Goal: Navigation & Orientation: Find specific page/section

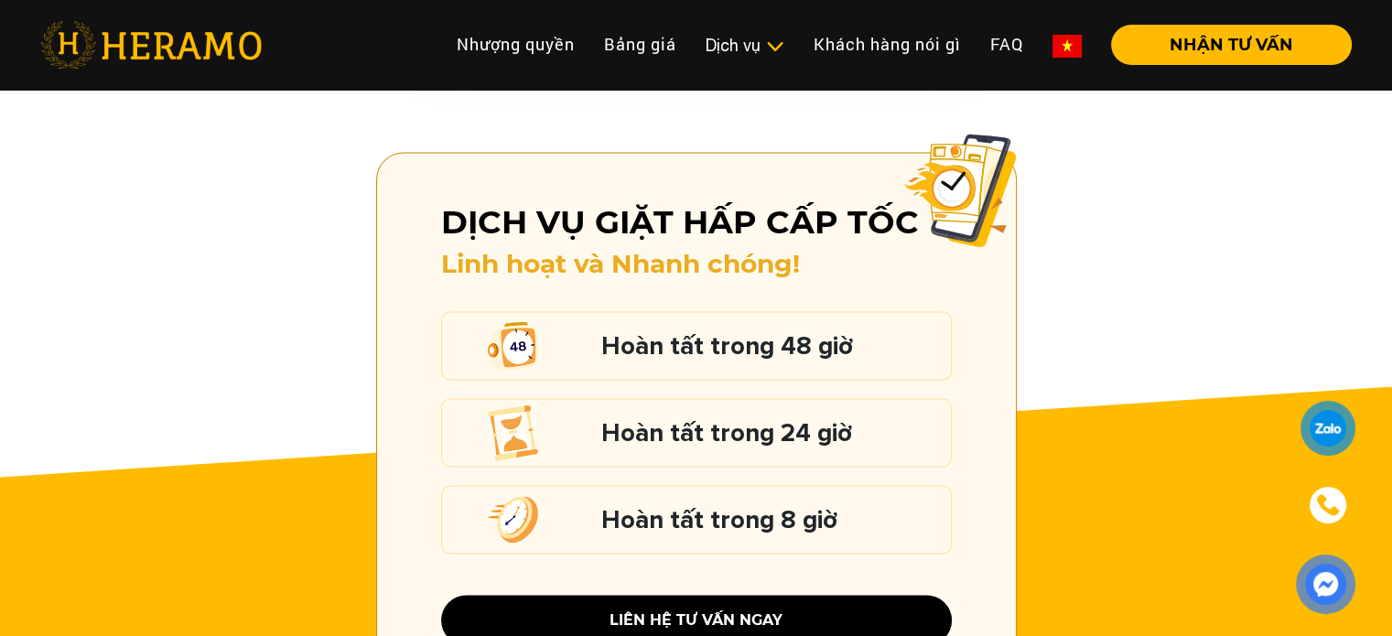
scroll to position [2471, 0]
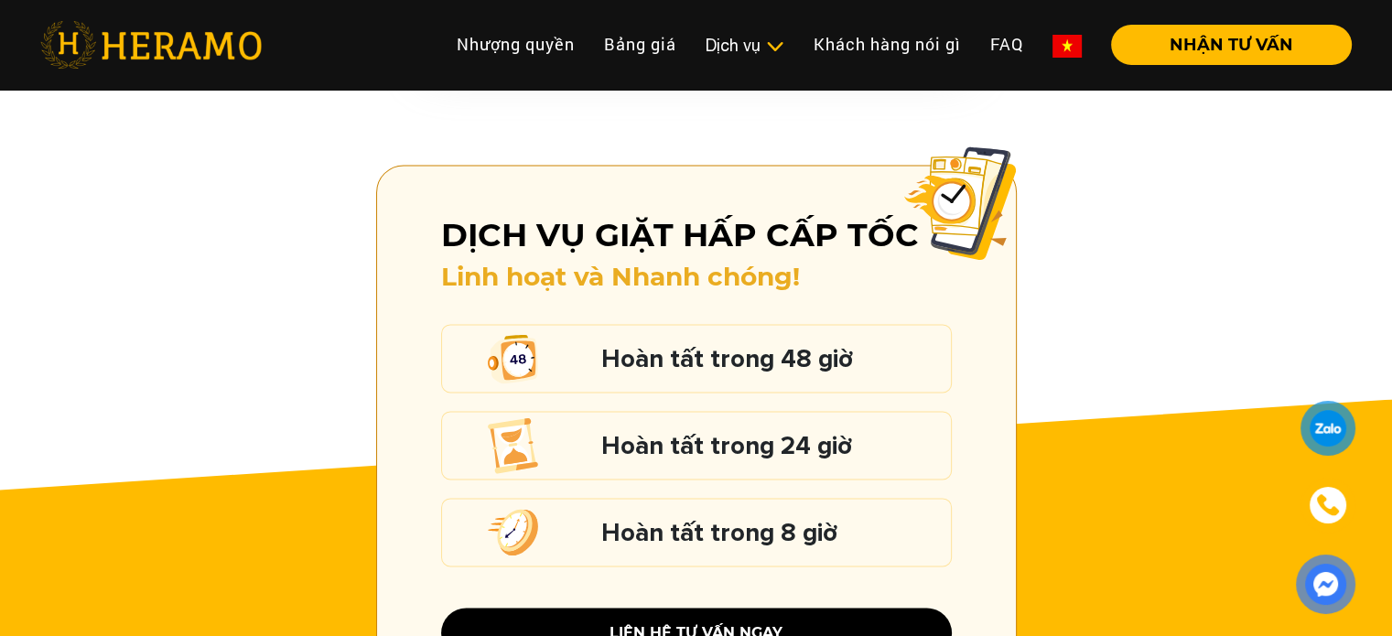
click at [1064, 334] on div "Dịch vụ giặt hấp cấp tốc Linh hoạt và Nhanh chóng! Hoàn tất trong 48 giờ Hoàn t…" at bounding box center [696, 434] width 1392 height 538
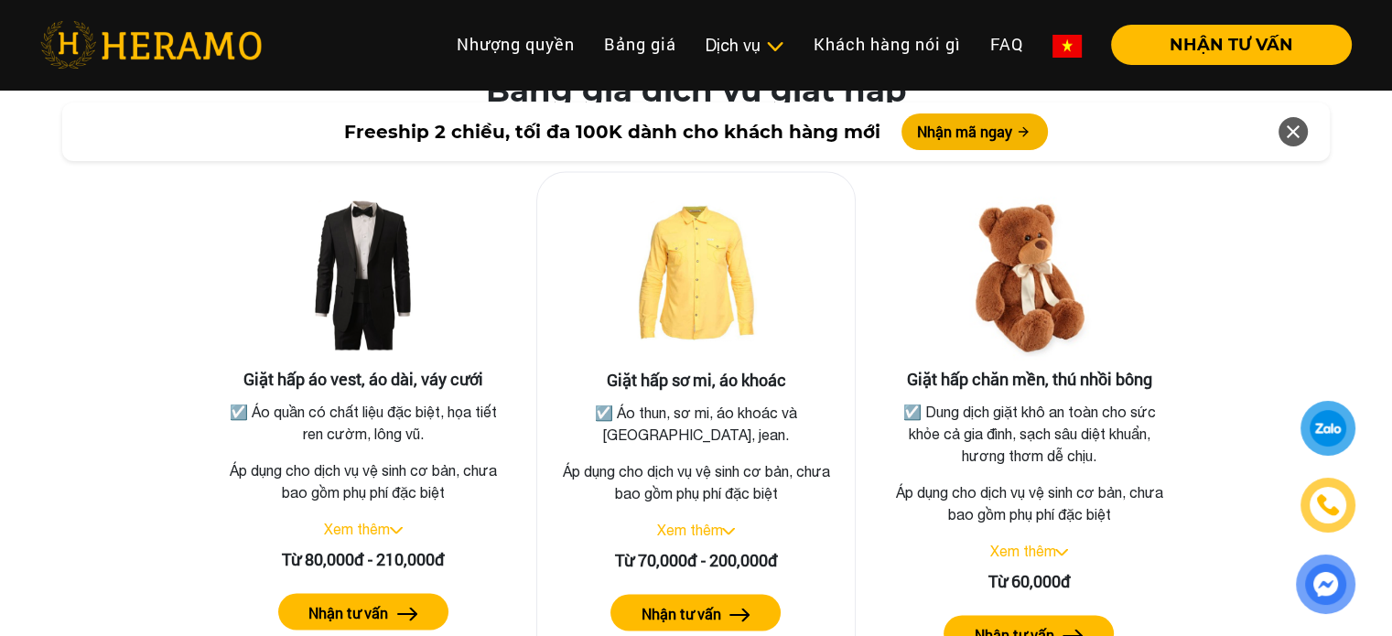
scroll to position [3295, 0]
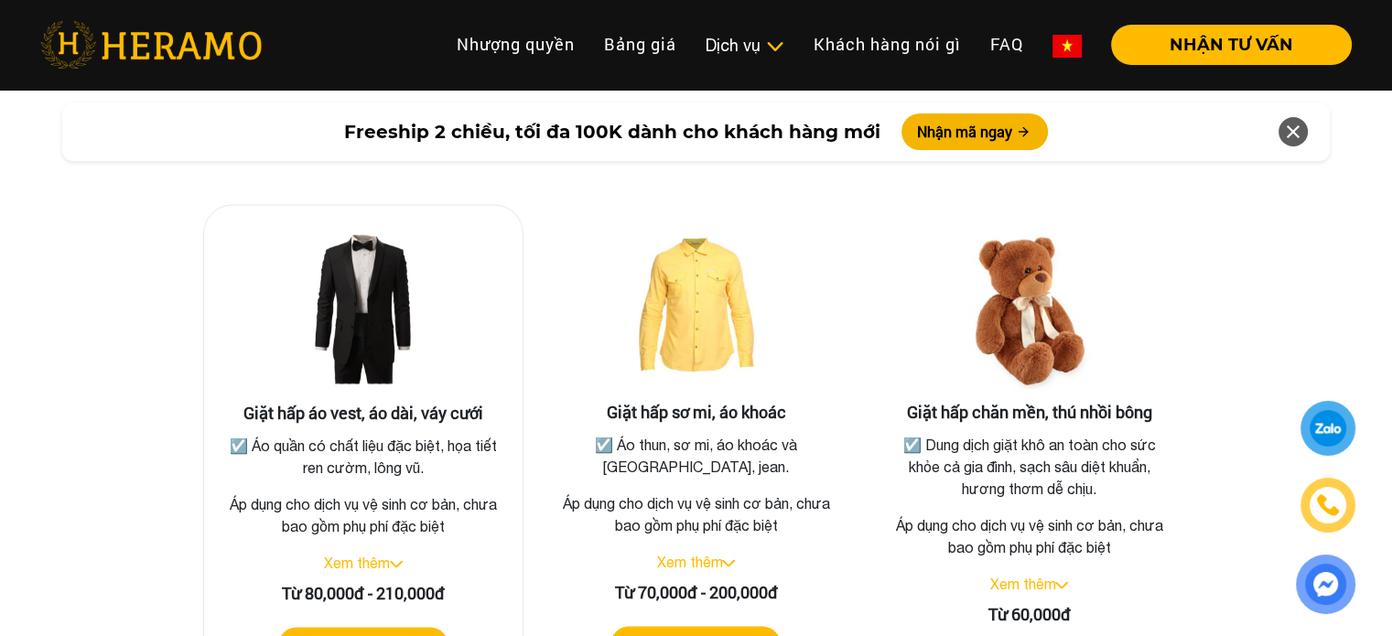
click at [370, 554] on link "Xem thêm" at bounding box center [357, 562] width 66 height 16
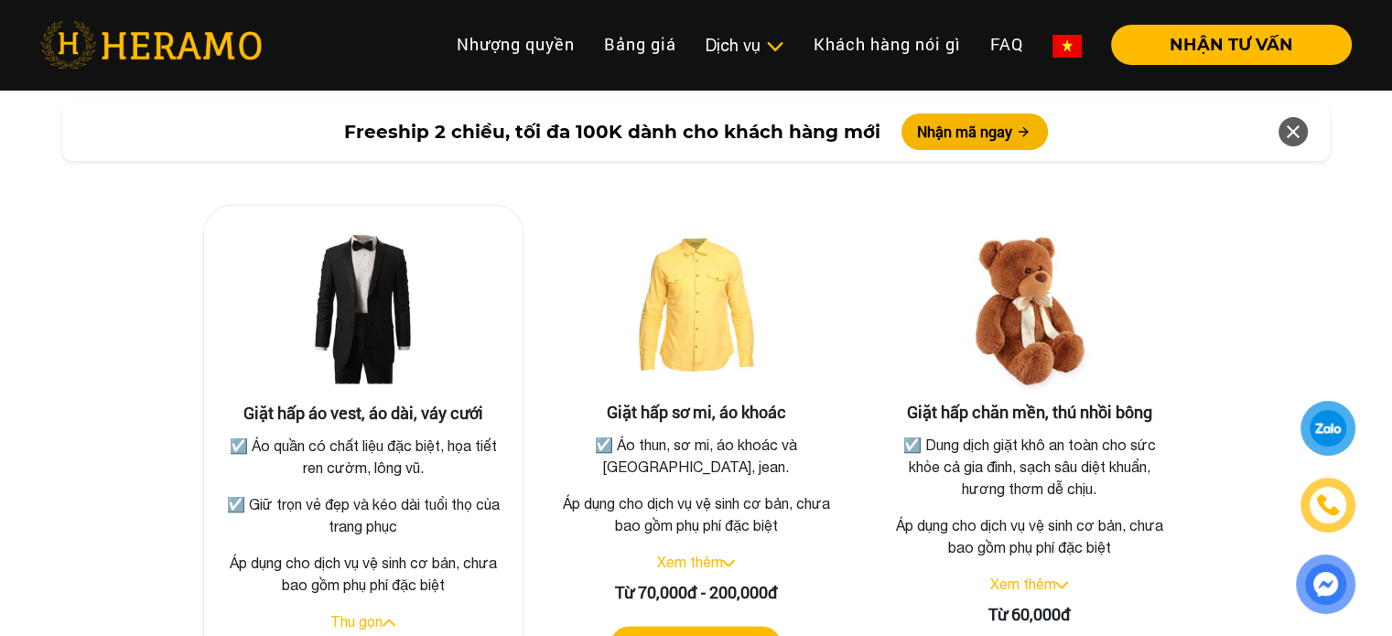
click at [359, 612] on link "Thu gọn" at bounding box center [356, 620] width 52 height 16
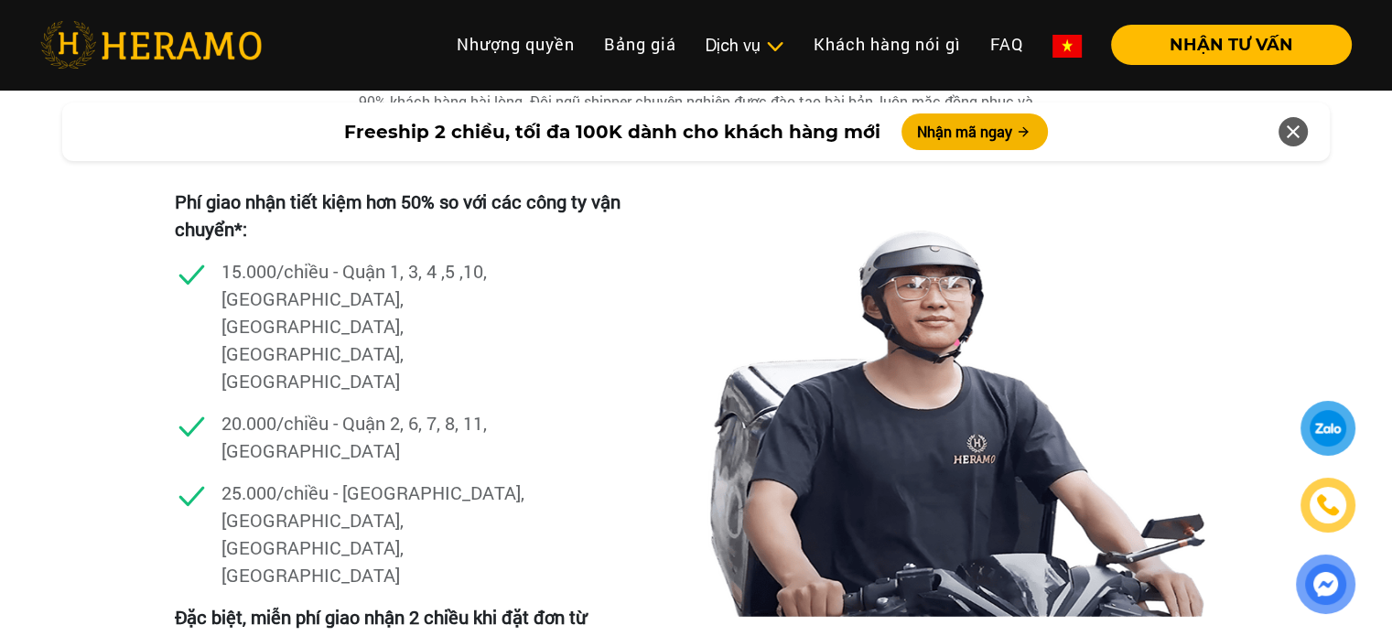
scroll to position [5215, 0]
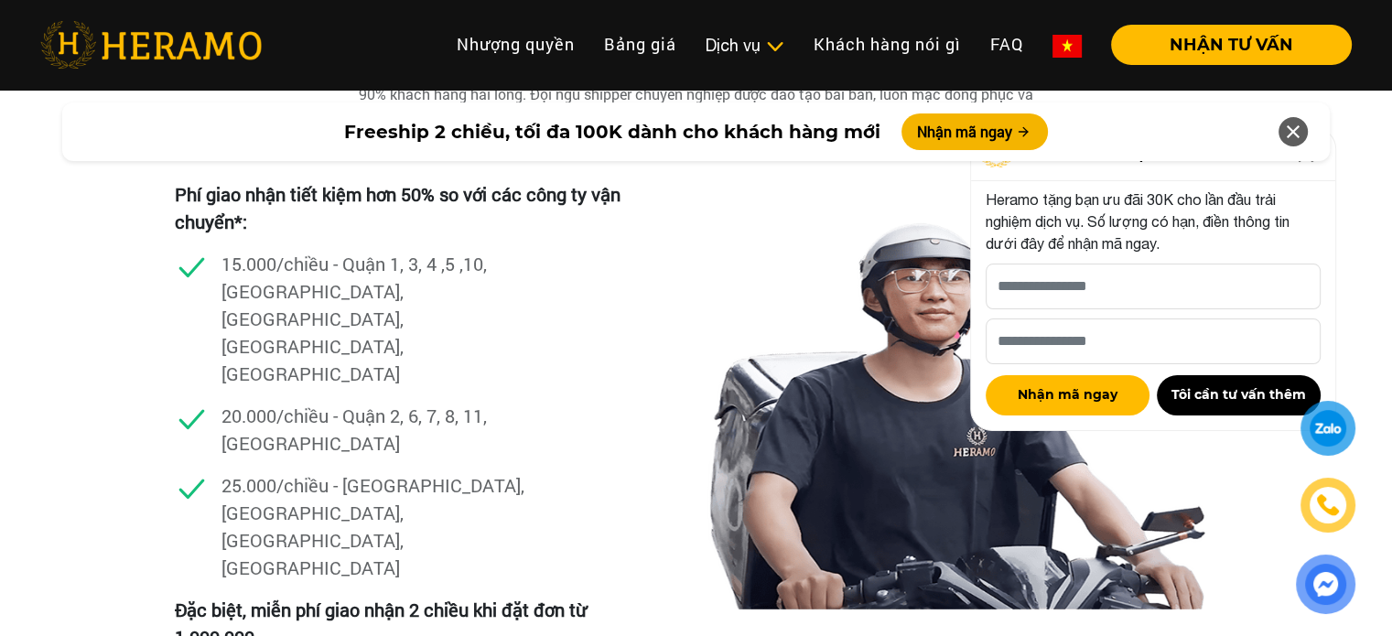
click at [1289, 127] on icon at bounding box center [1293, 131] width 22 height 33
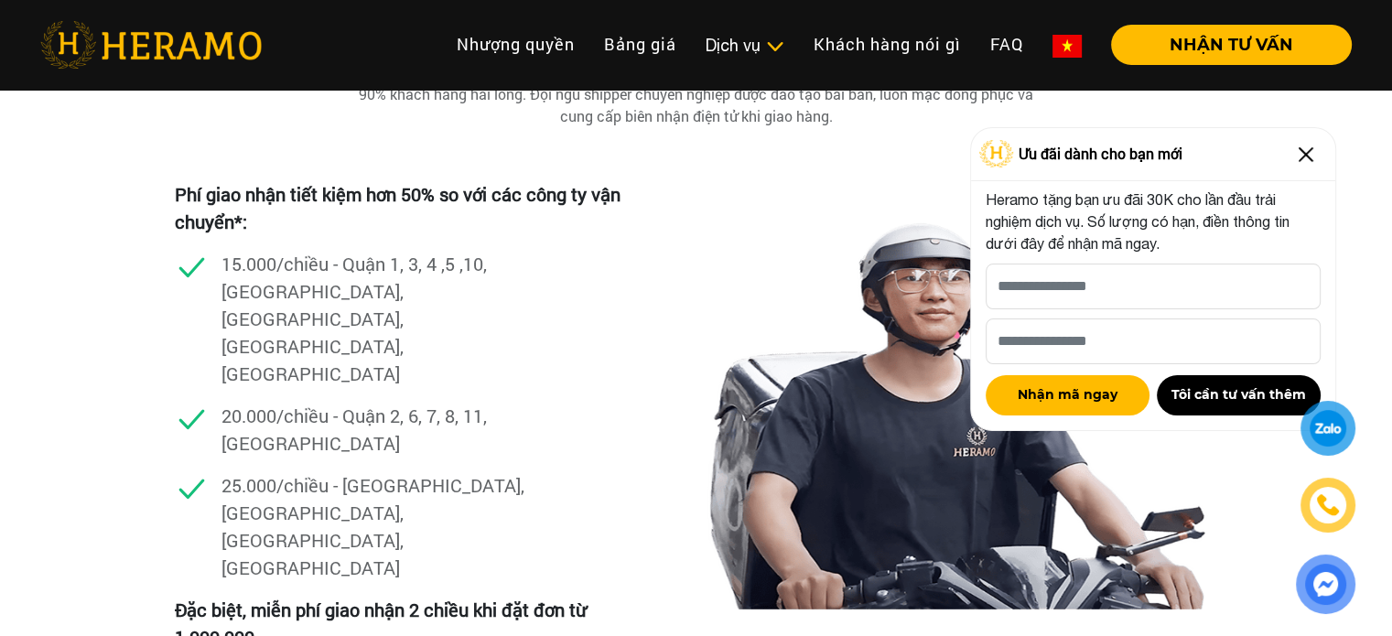
click at [1307, 146] on img at bounding box center [1305, 154] width 29 height 29
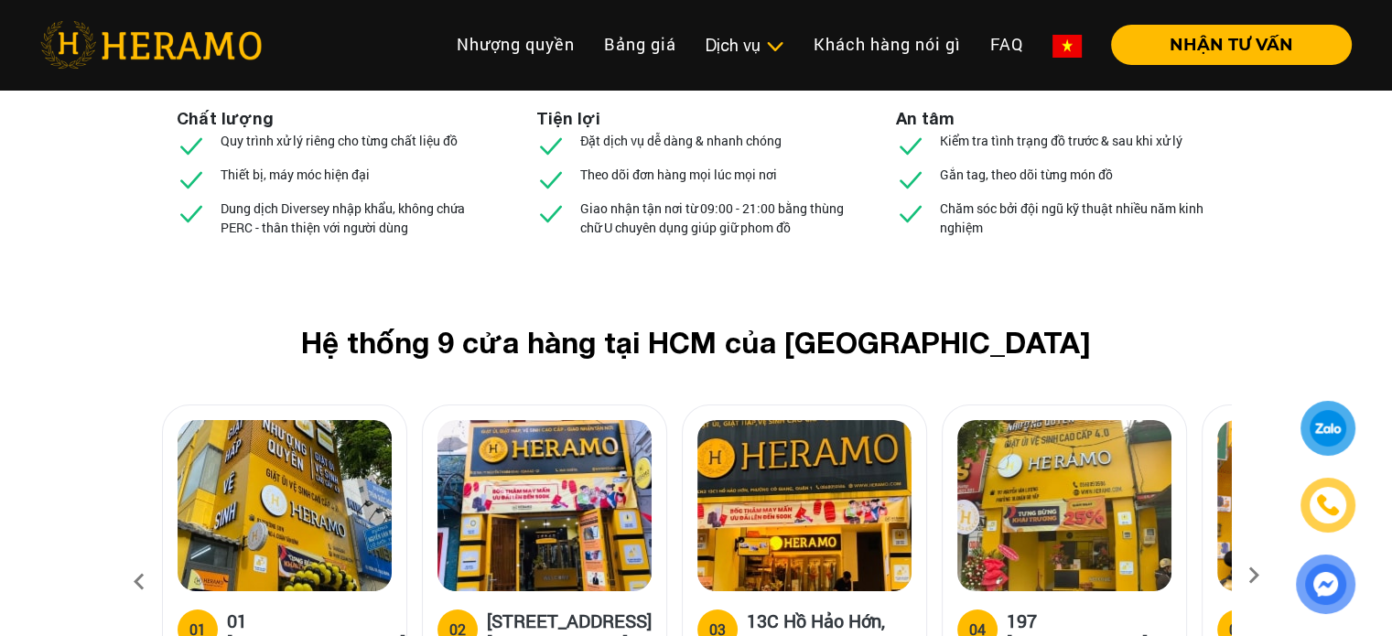
scroll to position [6954, 0]
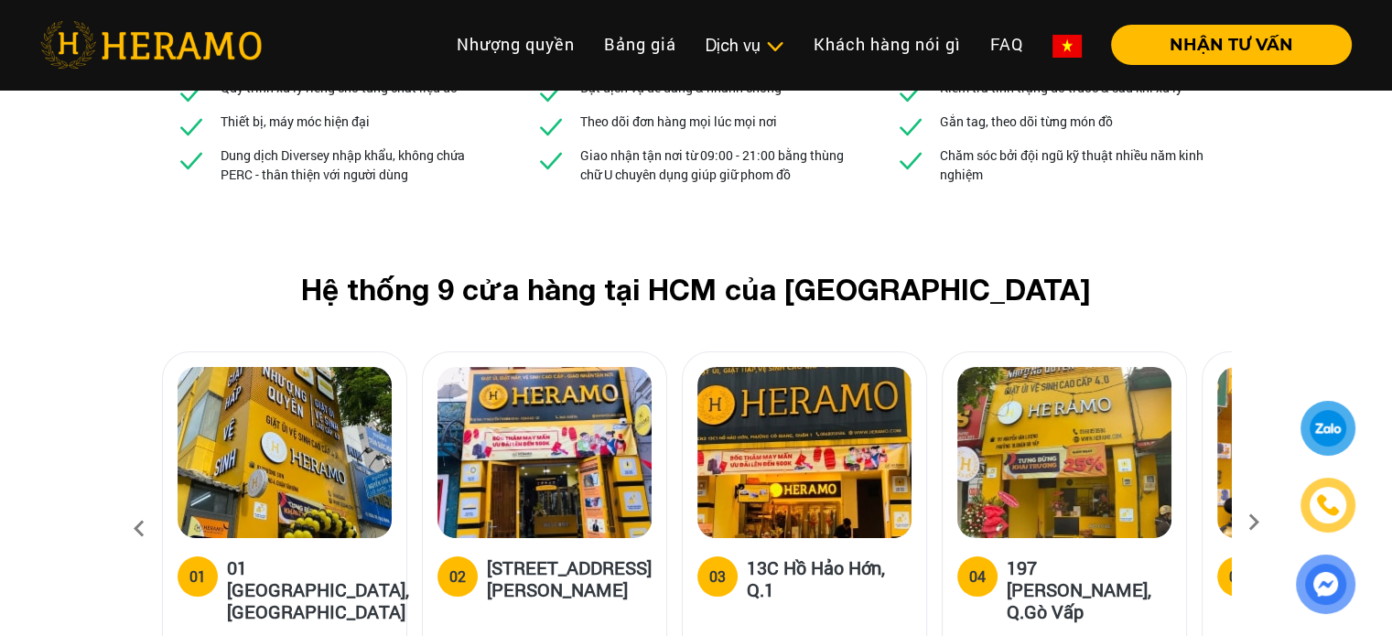
click at [1263, 523] on icon at bounding box center [1253, 529] width 33 height 12
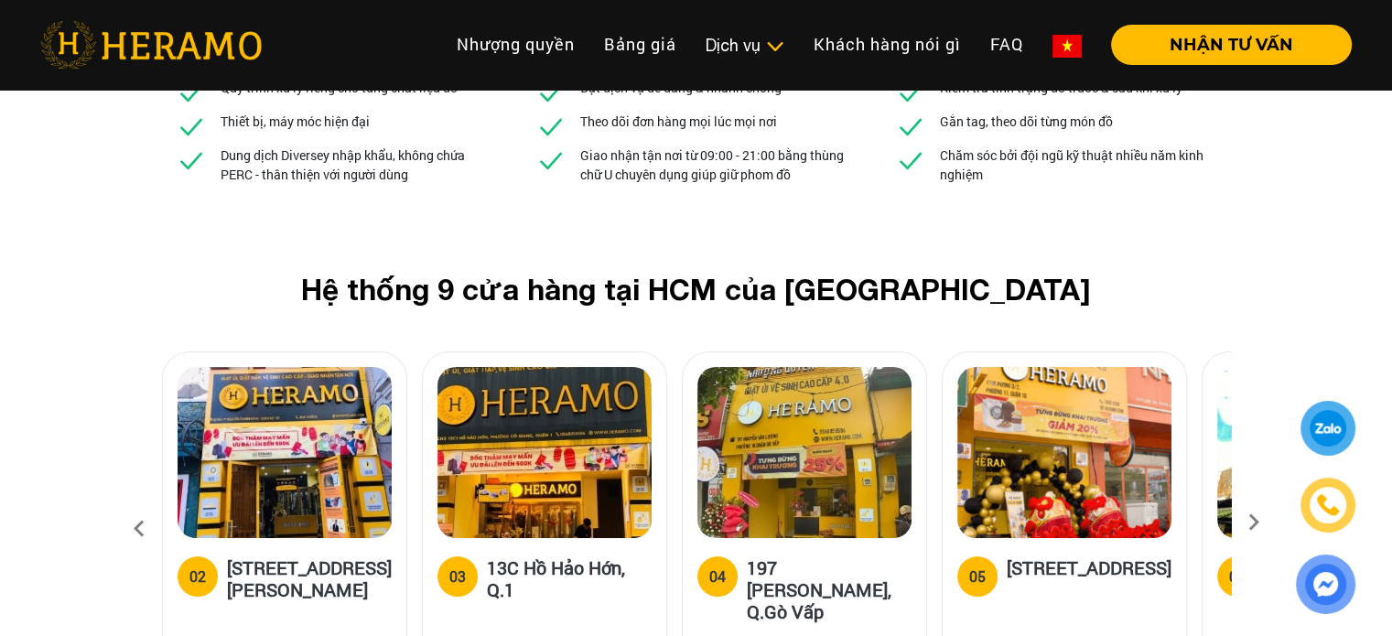
click at [1262, 523] on icon at bounding box center [1253, 529] width 33 height 12
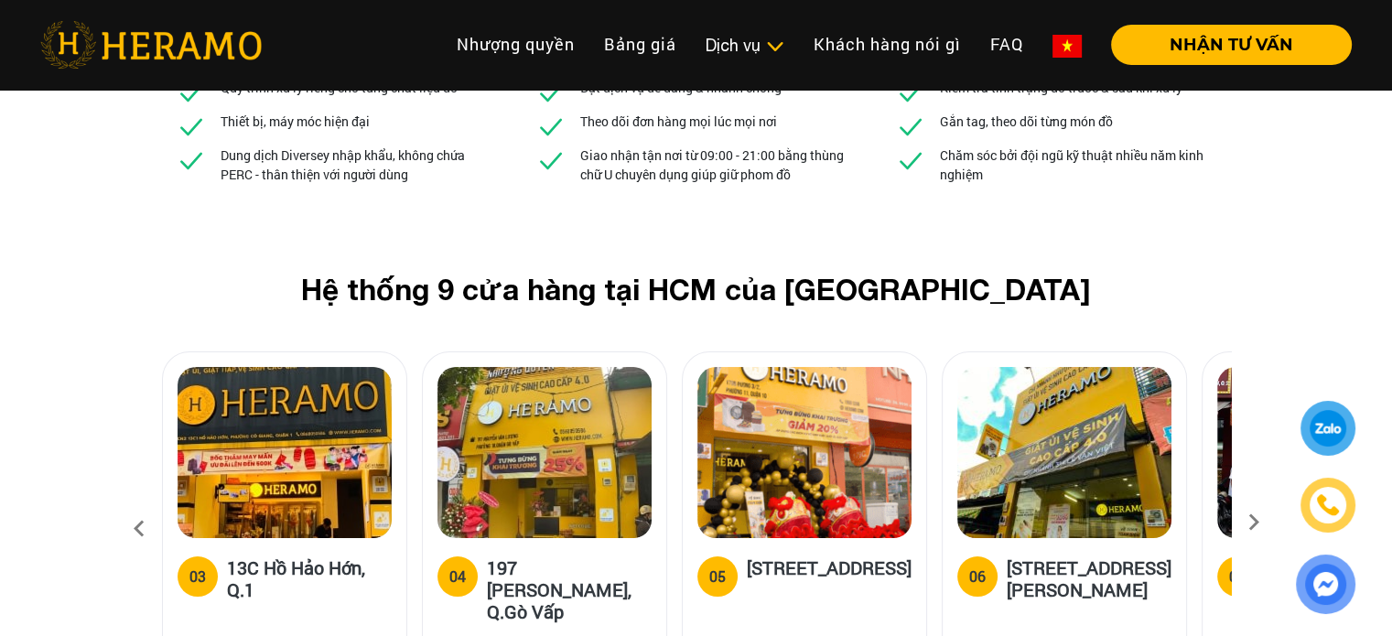
click at [1259, 523] on icon at bounding box center [1253, 529] width 33 height 12
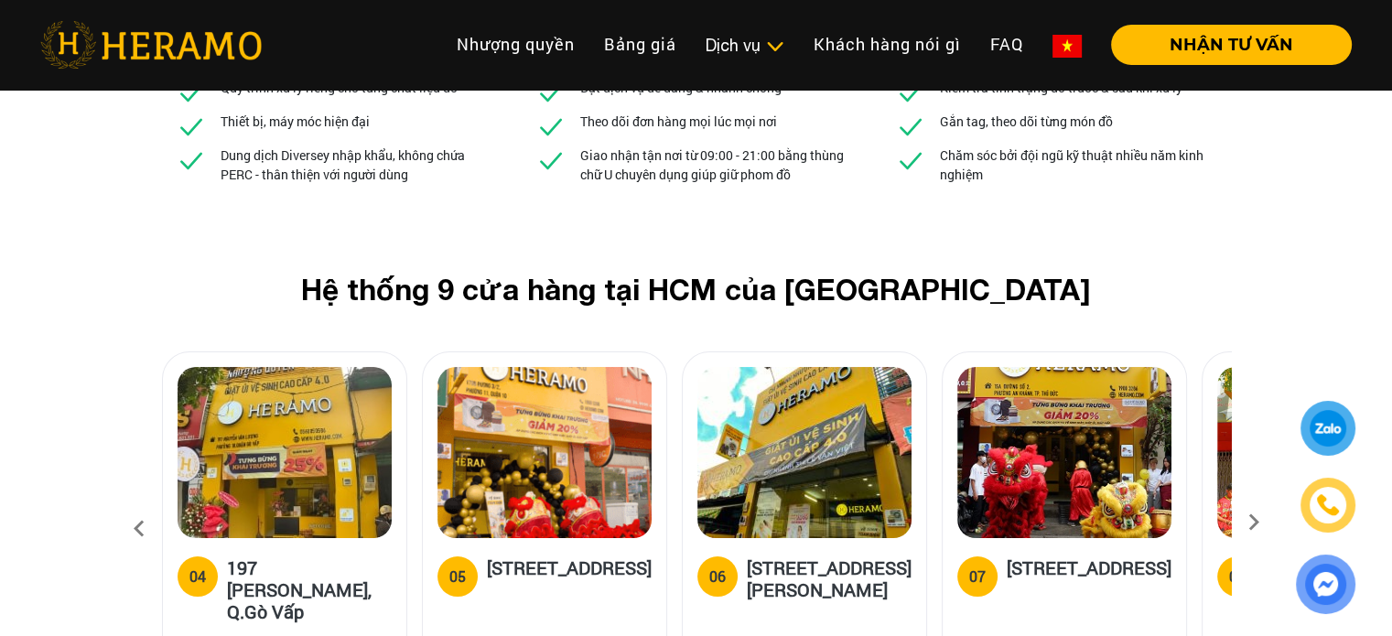
click at [1259, 523] on icon at bounding box center [1253, 529] width 33 height 12
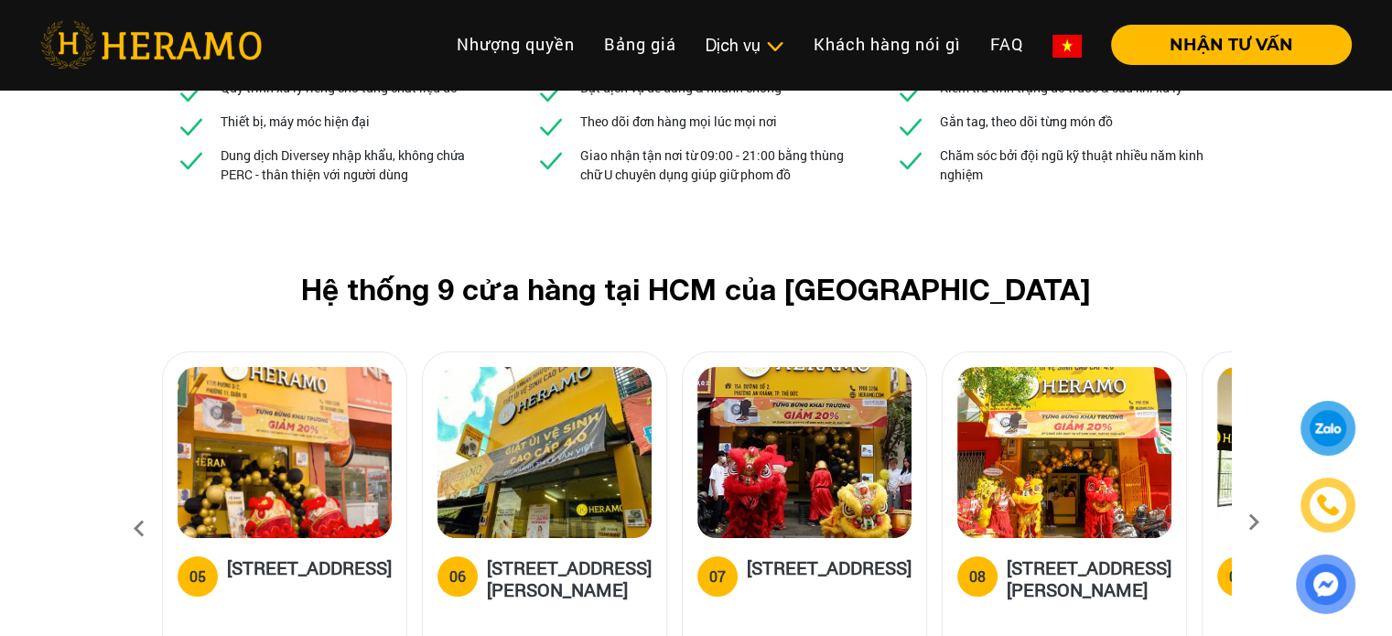
click at [1259, 523] on icon at bounding box center [1253, 529] width 33 height 12
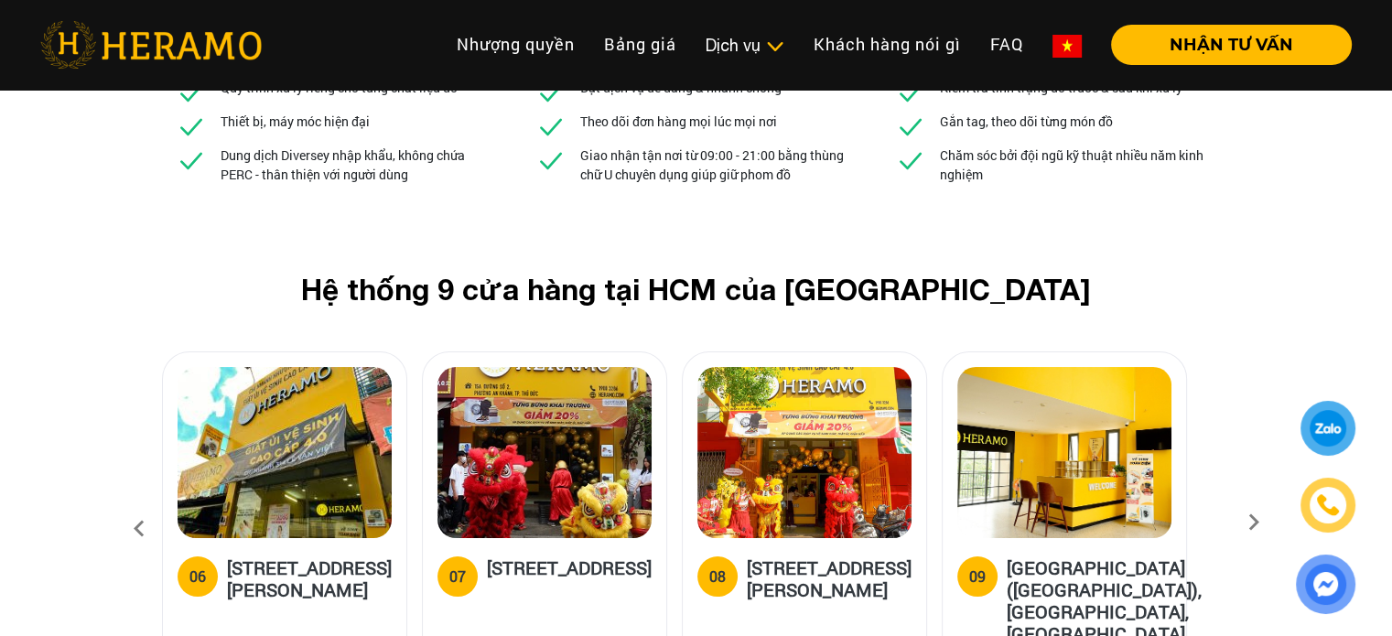
click at [1259, 523] on icon at bounding box center [1253, 529] width 33 height 12
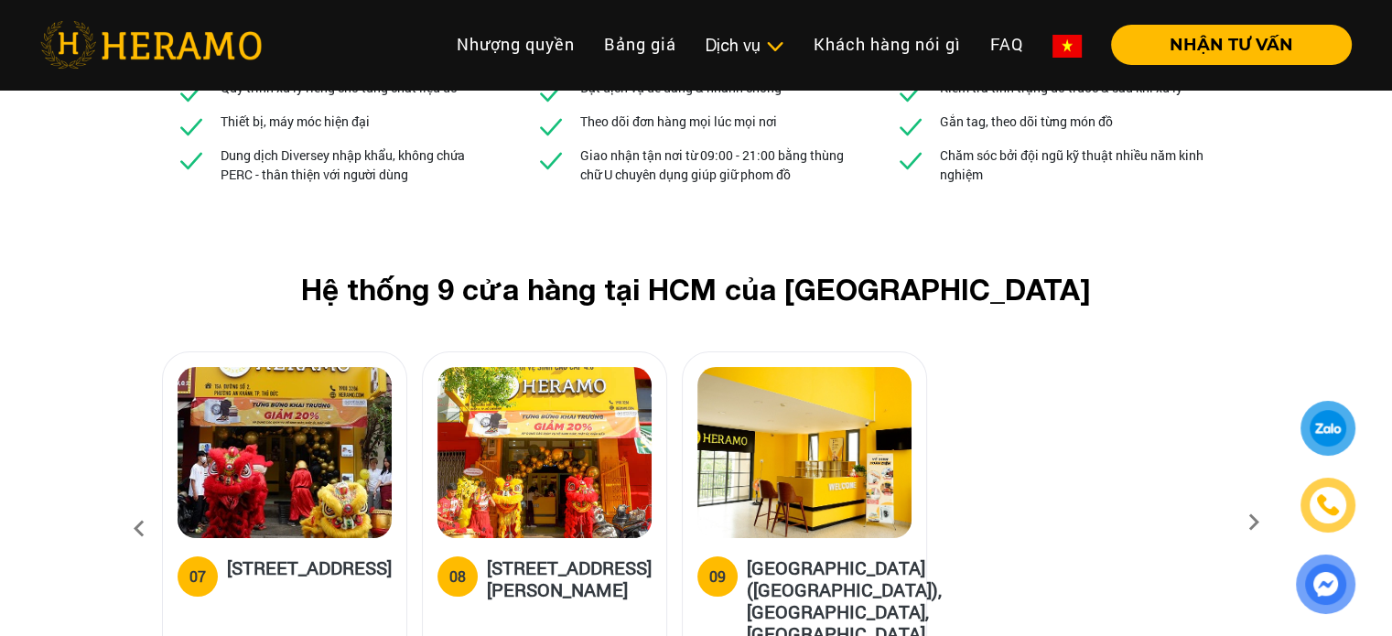
click at [1259, 523] on icon at bounding box center [1253, 529] width 33 height 12
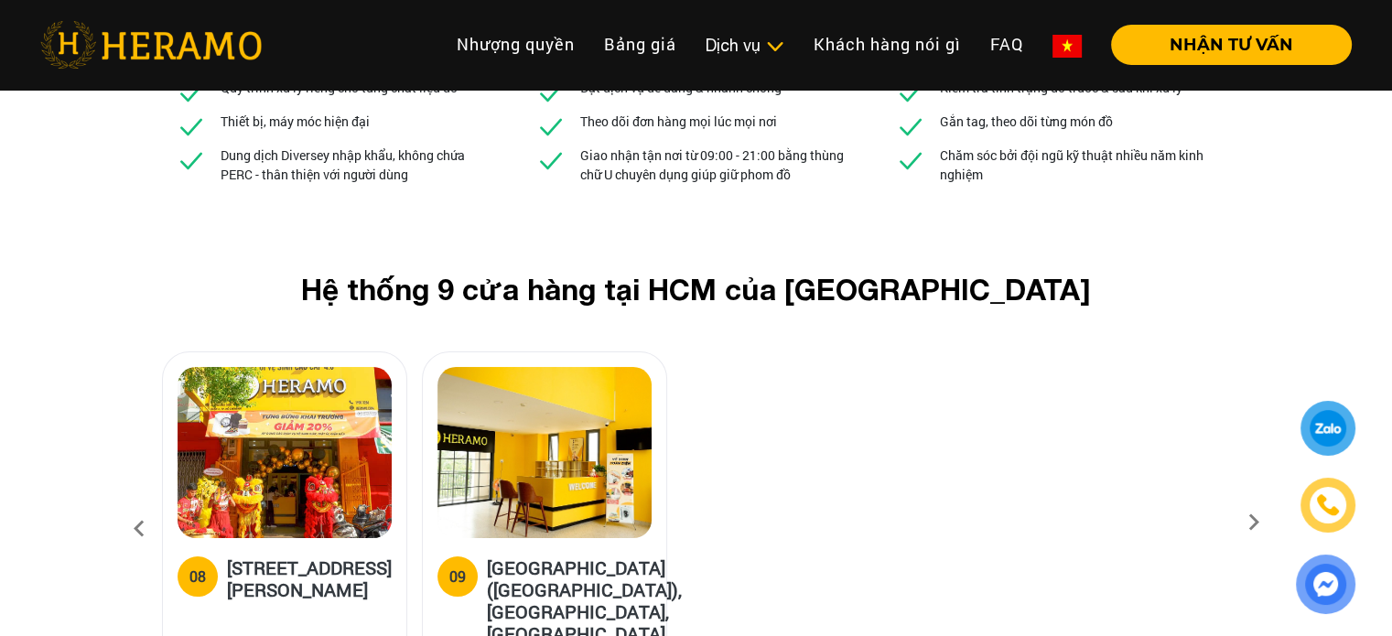
click at [1259, 523] on icon at bounding box center [1253, 529] width 33 height 12
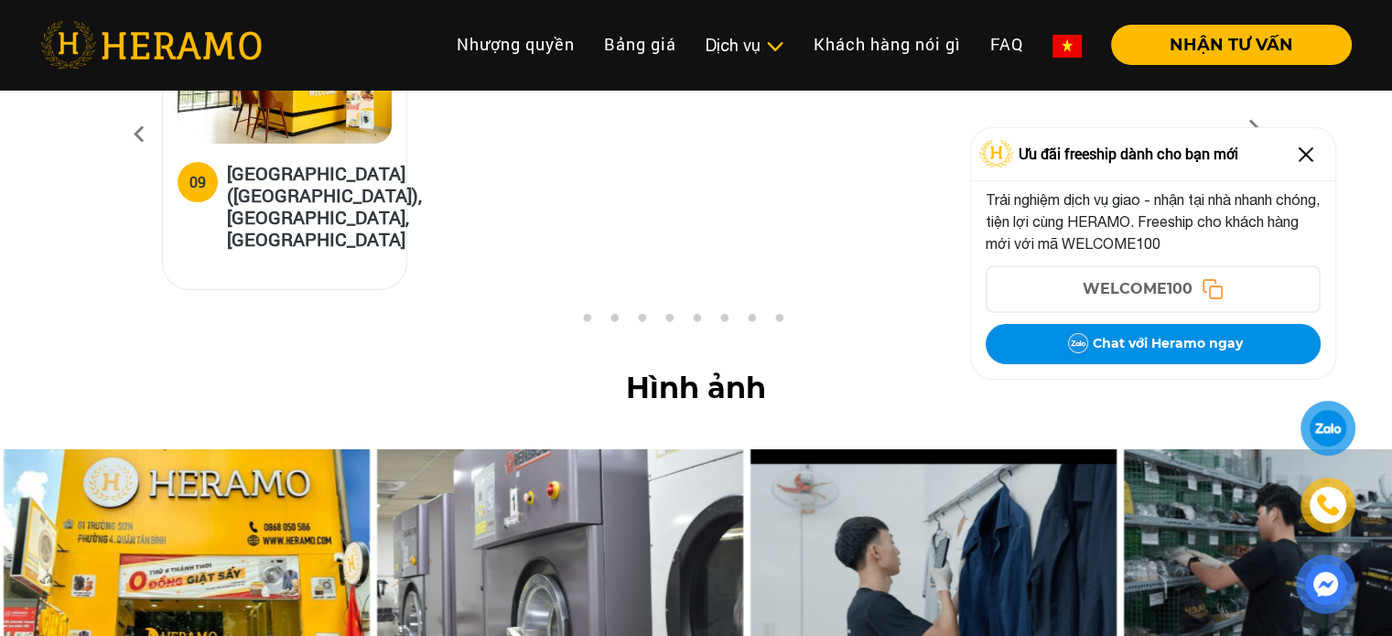
scroll to position [7045, 0]
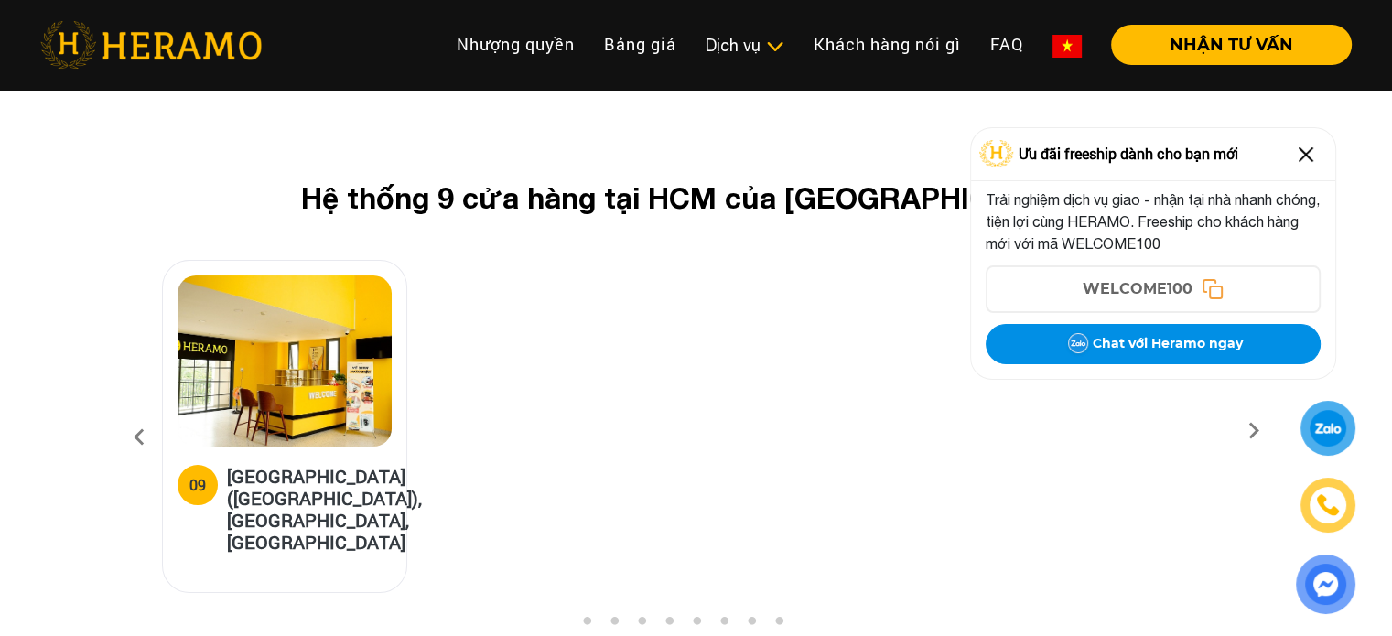
click at [128, 413] on icon at bounding box center [139, 437] width 33 height 49
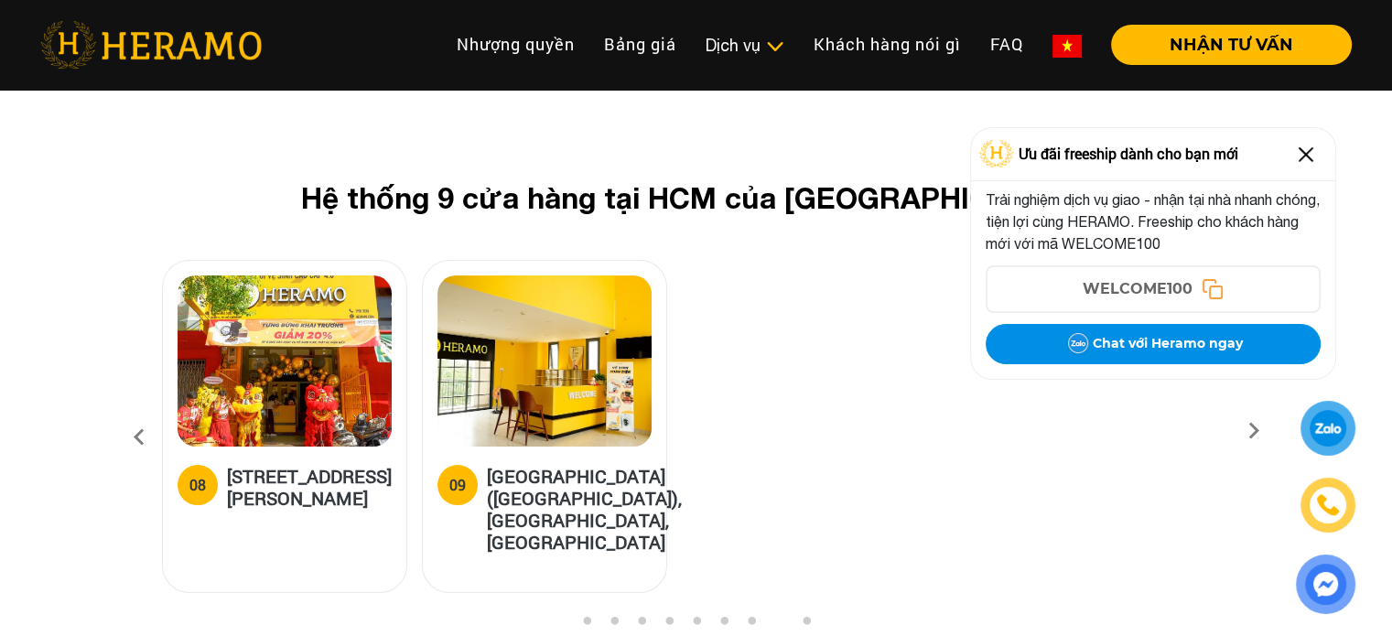
click at [128, 413] on icon at bounding box center [139, 437] width 33 height 49
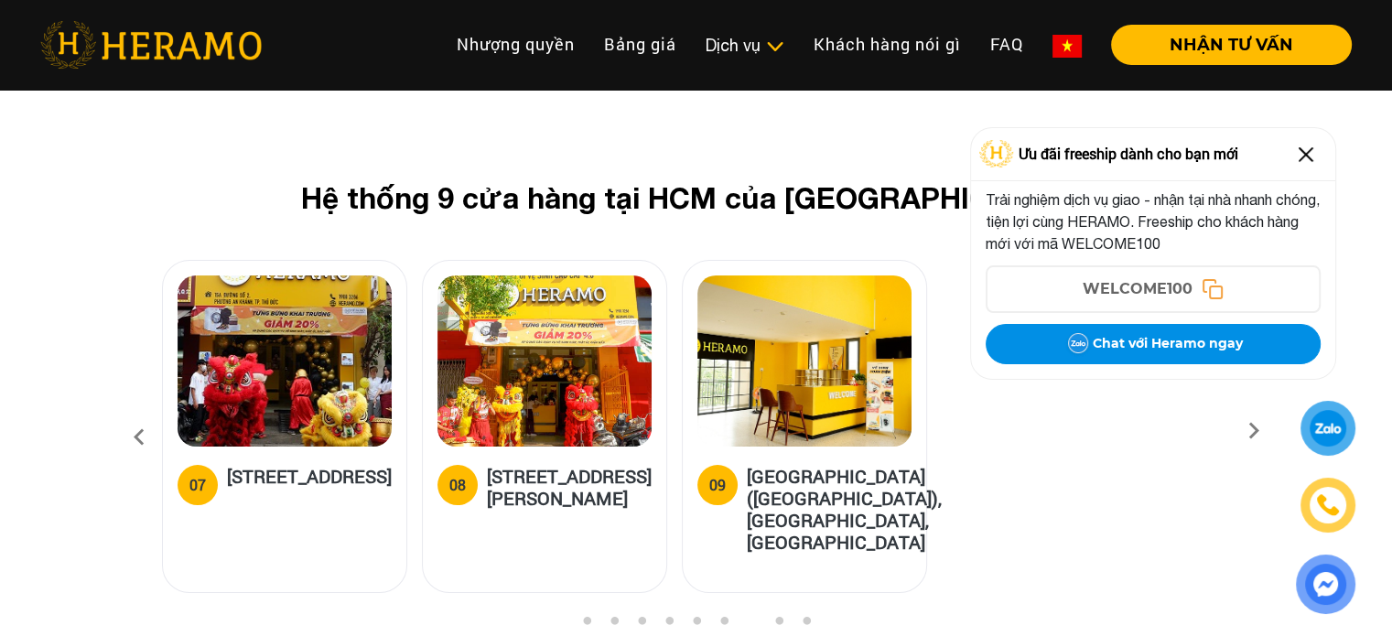
click at [129, 413] on icon at bounding box center [139, 437] width 33 height 49
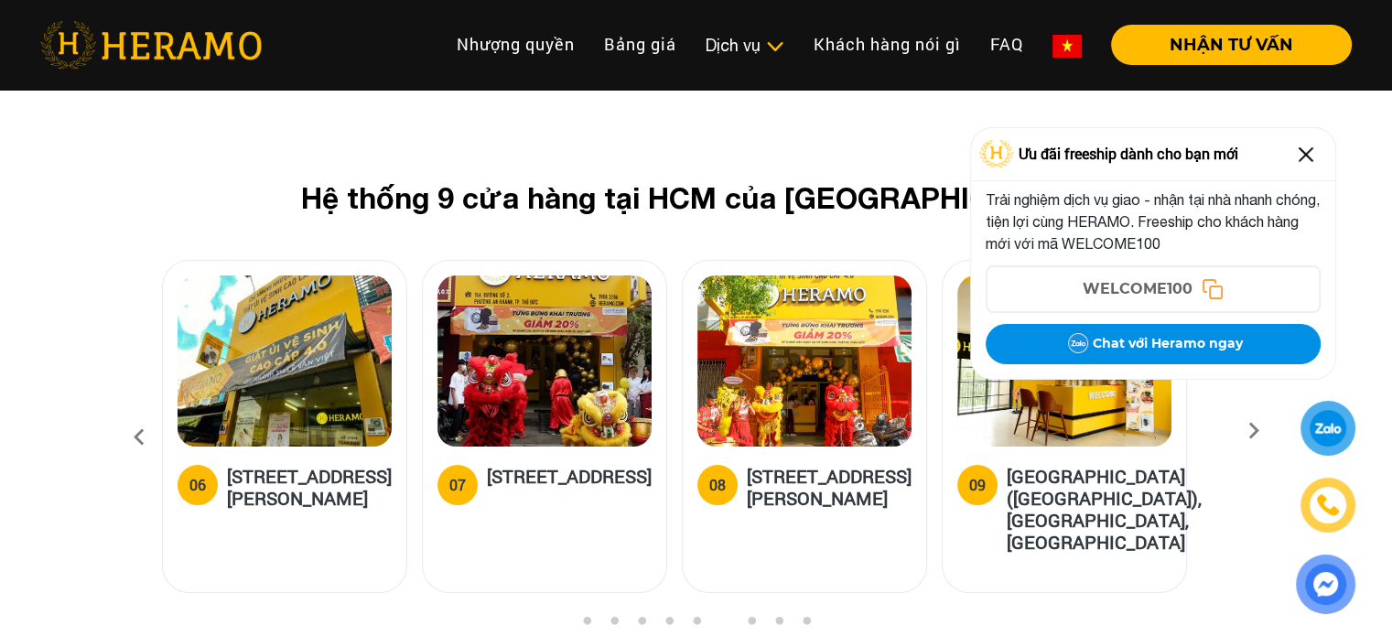
click at [129, 413] on icon at bounding box center [139, 437] width 33 height 49
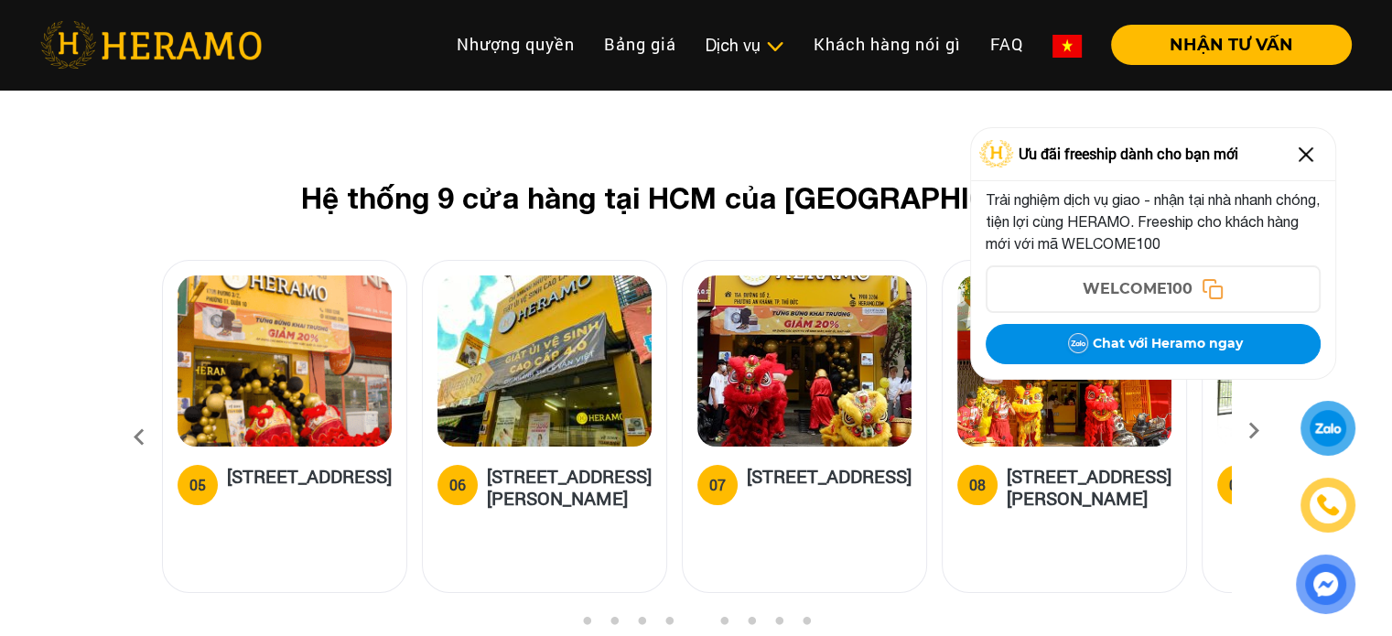
click at [129, 413] on icon at bounding box center [139, 437] width 33 height 49
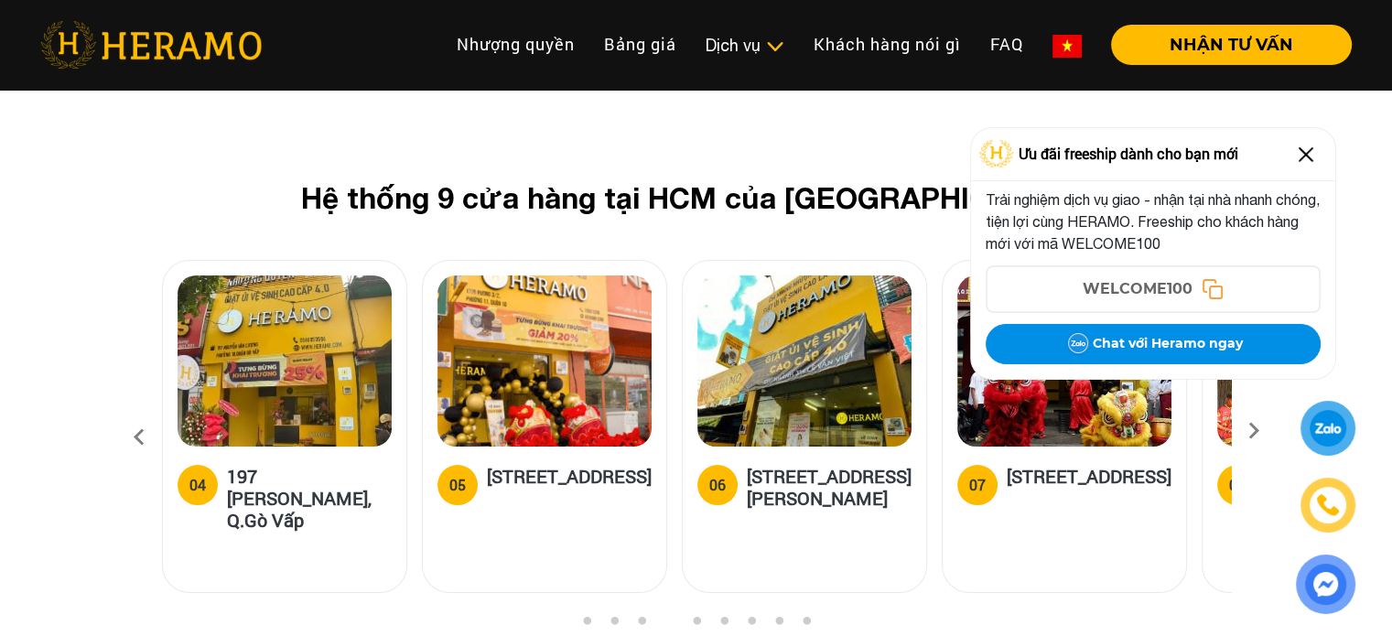
click at [129, 413] on icon at bounding box center [139, 437] width 33 height 49
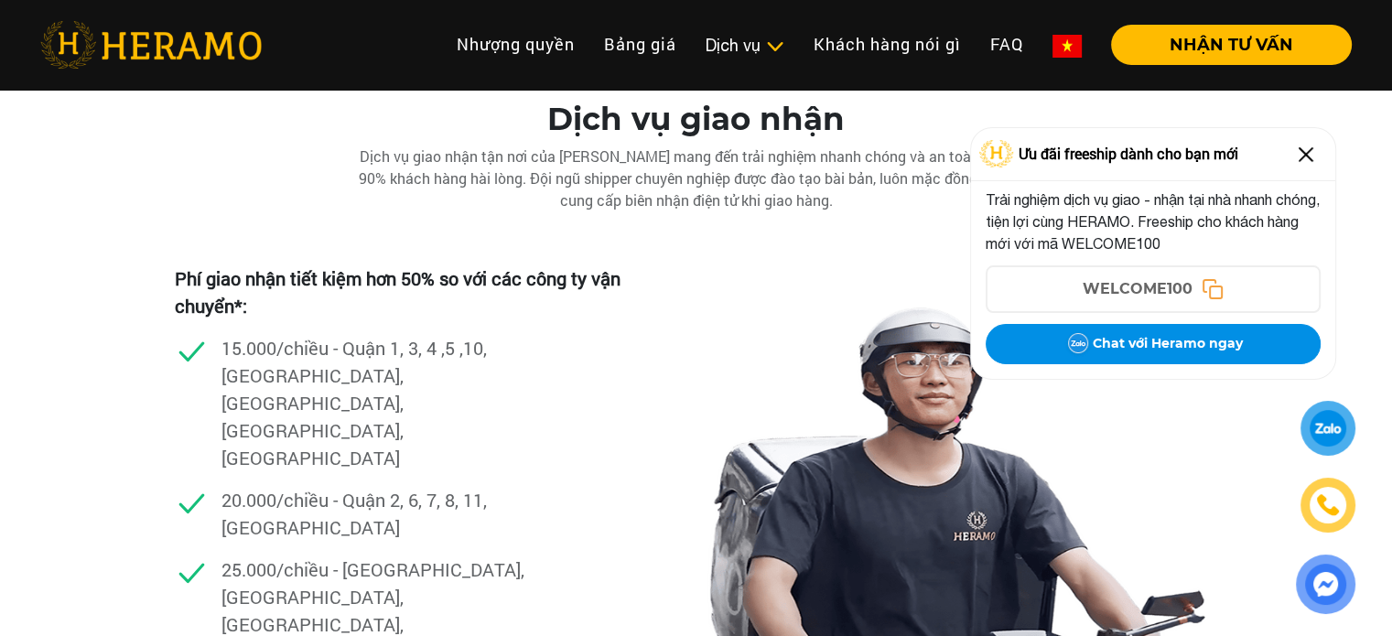
scroll to position [5123, 0]
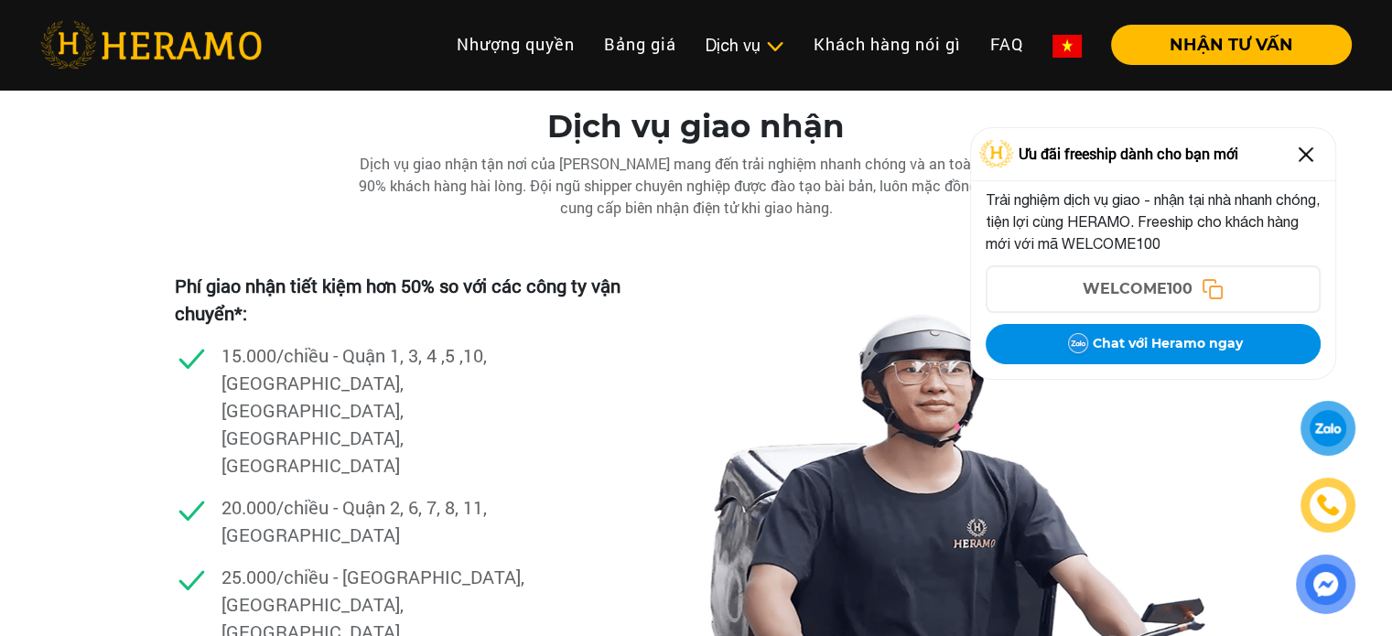
click at [1304, 157] on img at bounding box center [1305, 154] width 29 height 29
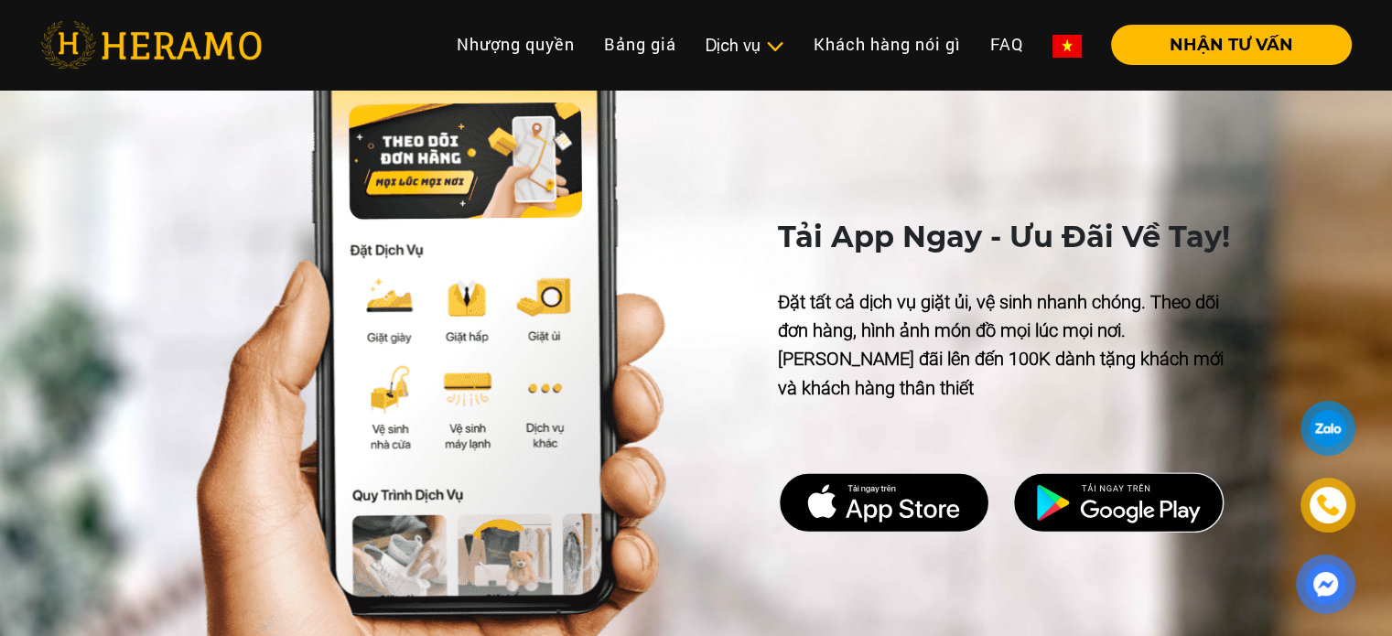
scroll to position [8327, 0]
